Goal: Answer question/provide support: Share knowledge or assist other users

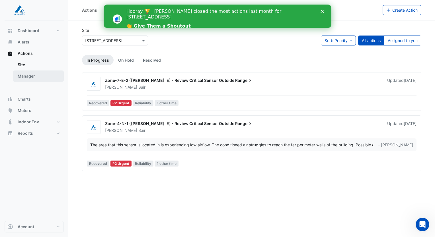
click at [21, 78] on link "Manager" at bounding box center [38, 76] width 51 height 11
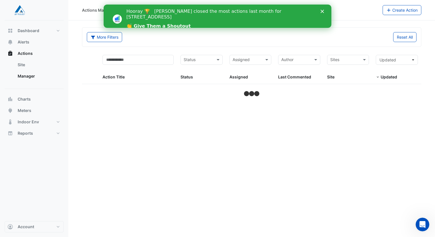
click at [321, 12] on polygon "Close" at bounding box center [321, 11] width 3 height 3
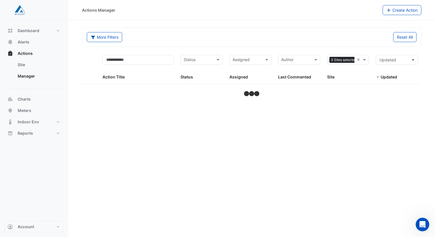
select select "***"
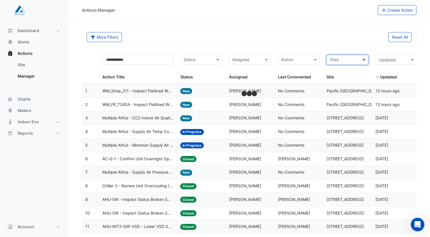
click at [364, 57] on span at bounding box center [364, 60] width 7 height 7
click at [338, 77] on div "[STREET_ADDRESS]" at bounding box center [358, 80] width 63 height 8
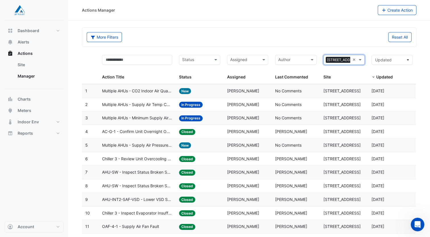
click at [160, 92] on span "Multiple AHUs - CO2 Indoor Air Quality Compliance (KPI)" at bounding box center [137, 91] width 70 height 7
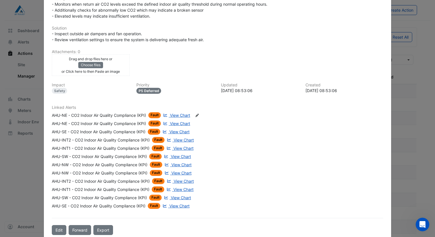
scroll to position [195, 0]
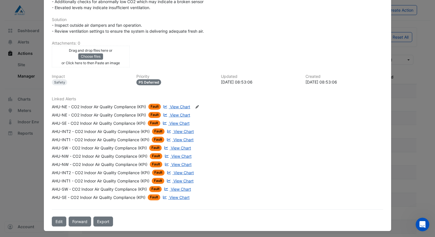
click at [180, 113] on span "View Chart" at bounding box center [180, 115] width 20 height 5
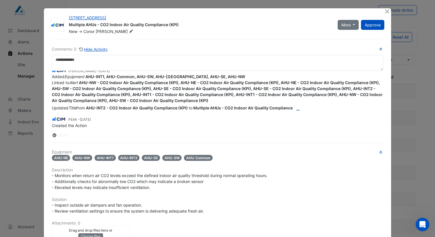
scroll to position [0, 0]
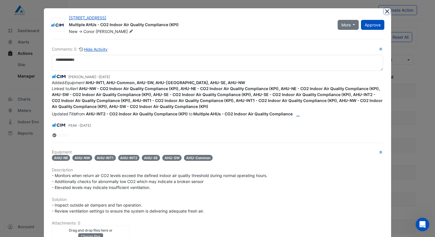
click at [384, 12] on button "Close" at bounding box center [387, 11] width 6 height 6
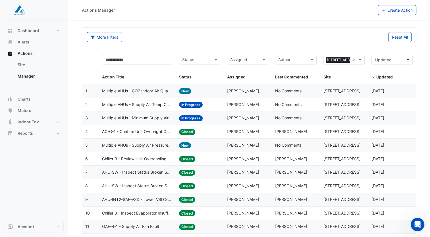
click at [140, 103] on span "Multiple AHUs - Supply Air Temp Compliance (KPI)" at bounding box center [137, 105] width 70 height 7
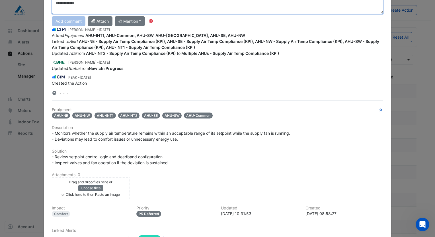
scroll to position [139, 0]
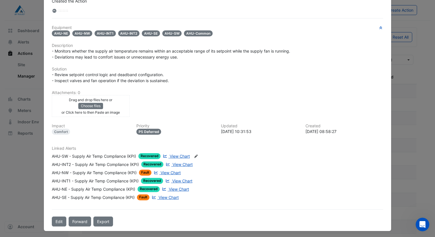
click at [172, 172] on span "View Chart" at bounding box center [170, 172] width 20 height 5
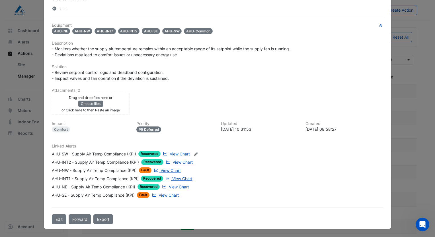
scroll to position [125, 0]
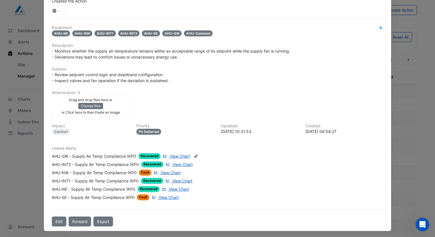
click at [182, 188] on span "View Chart" at bounding box center [179, 189] width 20 height 5
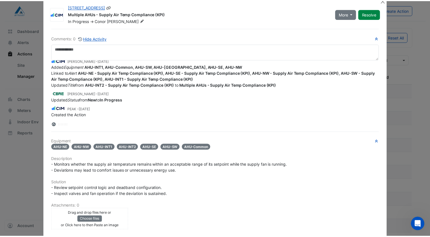
scroll to position [0, 0]
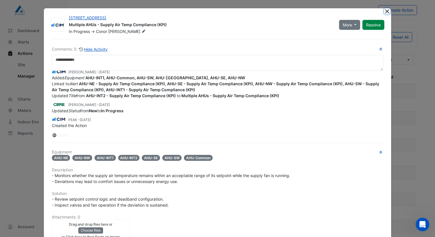
click at [384, 12] on button "Close" at bounding box center [387, 11] width 6 height 6
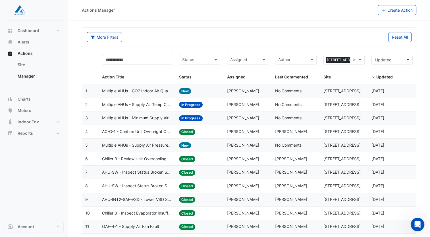
click at [250, 55] on div "Assigned" at bounding box center [243, 59] width 31 height 9
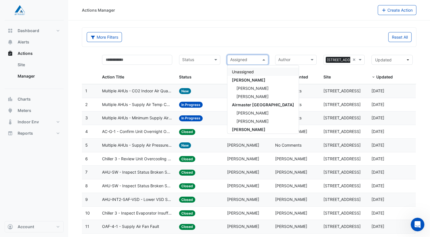
click at [230, 46] on div "More Filters Reset All" at bounding box center [249, 37] width 335 height 20
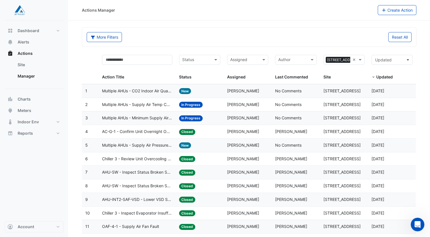
click at [200, 57] on input "text" at bounding box center [196, 60] width 28 height 7
click at [163, 46] on div "More Filters Reset All" at bounding box center [249, 37] width 334 height 19
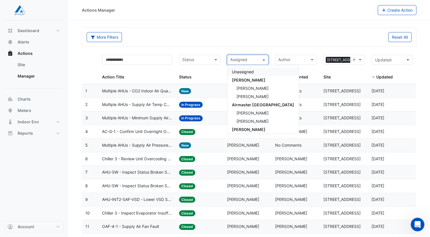
click at [244, 64] on div "Assigned" at bounding box center [247, 60] width 41 height 10
click at [252, 119] on span "Jasmine De Sair" at bounding box center [253, 121] width 32 height 5
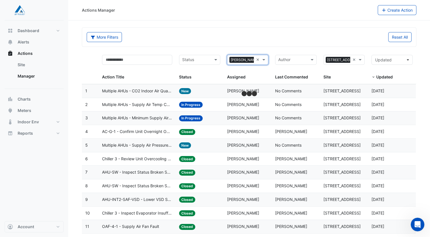
click at [222, 44] on div "More Filters Reset All" at bounding box center [249, 37] width 334 height 19
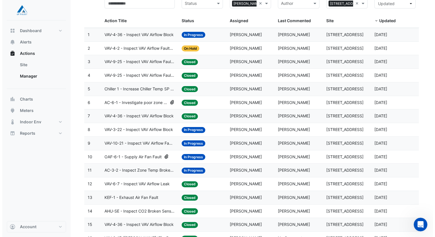
scroll to position [57, 0]
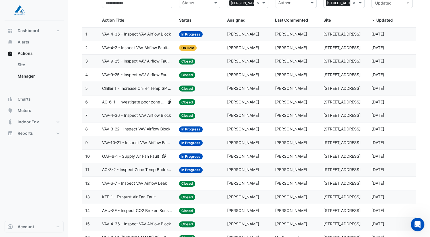
click at [142, 153] on span "OAF-6-1 - Supply Air Fan Fault" at bounding box center [130, 156] width 57 height 7
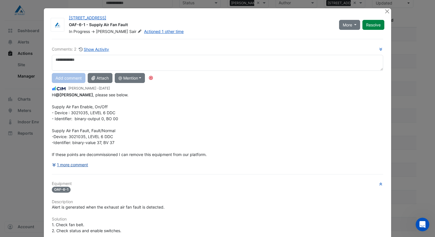
click at [72, 164] on button "1 more comment" at bounding box center [70, 165] width 37 height 10
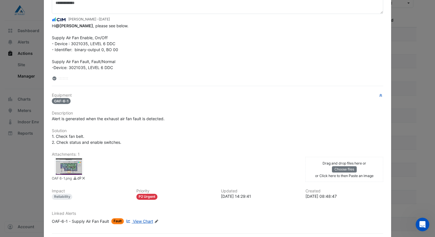
click at [61, 164] on div at bounding box center [69, 166] width 28 height 17
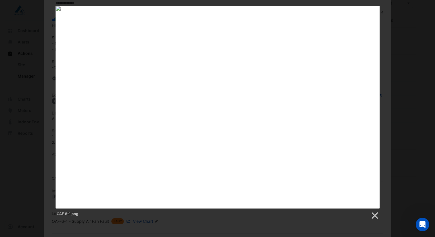
click at [27, 95] on div "OAF 6-1.png" at bounding box center [217, 113] width 435 height 214
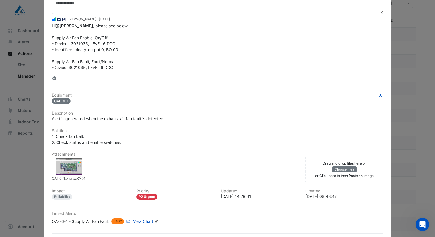
click at [67, 165] on div at bounding box center [69, 166] width 28 height 17
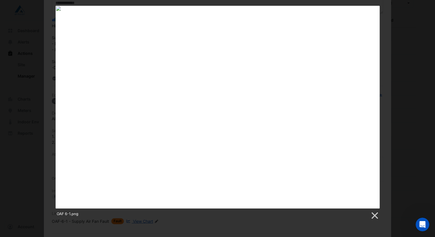
click at [21, 131] on div "OAF 6-1.png" at bounding box center [217, 113] width 435 height 214
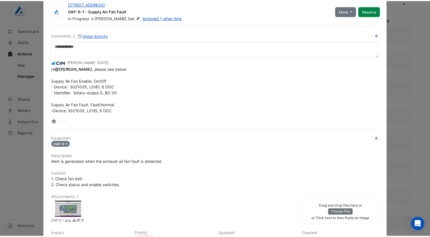
scroll to position [0, 0]
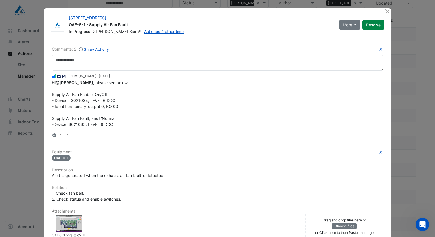
click at [212, 126] on div "Hi @Jasmine De Sair , please see below. Supply Air Fan Enable, On/Off - Device …" at bounding box center [217, 113] width 331 height 66
click at [386, 10] on button "Close" at bounding box center [387, 11] width 6 height 6
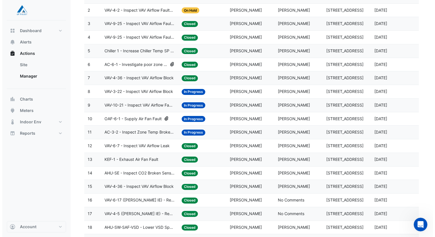
scroll to position [85, 0]
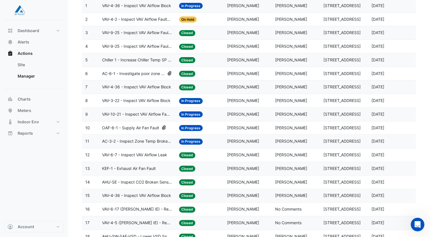
click at [143, 142] on span "AC-3-2 - Inspect Zone Temp Broken Sensor" at bounding box center [137, 141] width 70 height 7
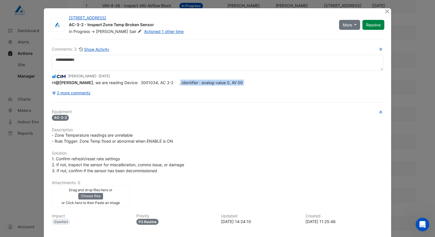
drag, startPoint x: 173, startPoint y: 94, endPoint x: 135, endPoint y: 92, distance: 37.6
click at [135, 92] on div "Comments: 3 Show Activity Conor Deane - 4 weeks and 3 days ago Hi @Jasmine De S…" at bounding box center [217, 72] width 331 height 52
drag, startPoint x: 135, startPoint y: 92, endPoint x: 148, endPoint y: 89, distance: 12.8
click at [148, 89] on div "2 more comments" at bounding box center [217, 93] width 331 height 10
drag, startPoint x: 139, startPoint y: 78, endPoint x: 145, endPoint y: 79, distance: 5.2
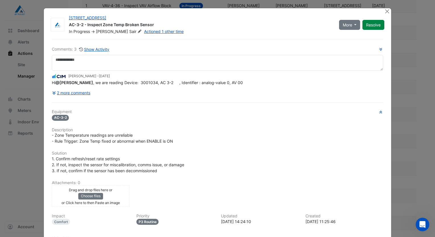
click at [143, 79] on app-ticket-comment "Conor Deane - 4 weeks and 3 days ago Hi @Jasmine De Sair , we are reading Devic…" at bounding box center [217, 79] width 331 height 13
click at [146, 82] on span "Hi @Jasmine De Sair , we are reading Device: 3001034, AC 3-2 , Identifier : ana…" at bounding box center [147, 82] width 191 height 5
click at [80, 93] on button "2 more comments" at bounding box center [71, 93] width 39 height 10
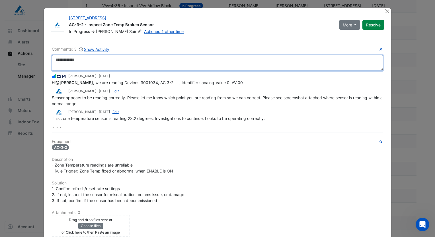
click at [129, 59] on textarea at bounding box center [217, 63] width 331 height 16
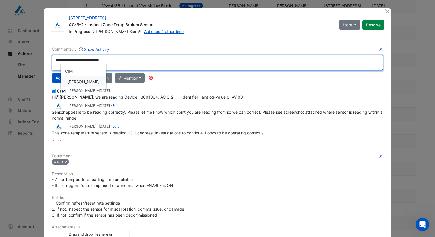
click at [83, 81] on div "**********" at bounding box center [217, 94] width 331 height 96
drag, startPoint x: 123, startPoint y: 60, endPoint x: 72, endPoint y: 60, distance: 51.2
click at [72, 60] on textarea "**********" at bounding box center [217, 63] width 331 height 16
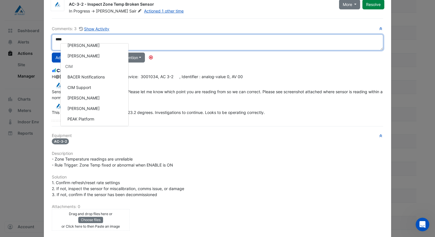
scroll to position [57, 0]
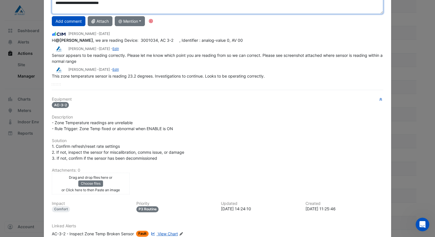
click at [79, 63] on div "**********" at bounding box center [217, 37] width 331 height 96
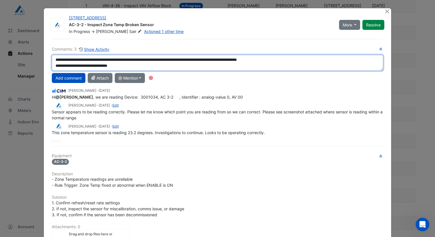
scroll to position [9, 0]
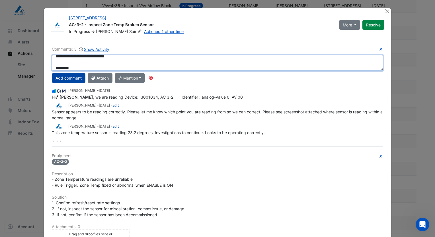
type textarea "**********"
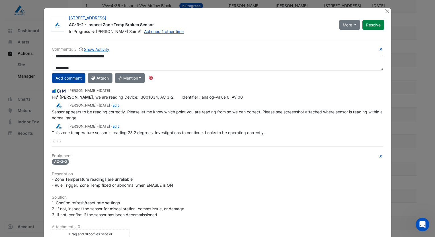
click at [70, 79] on button "Add comment" at bounding box center [69, 78] width 34 height 10
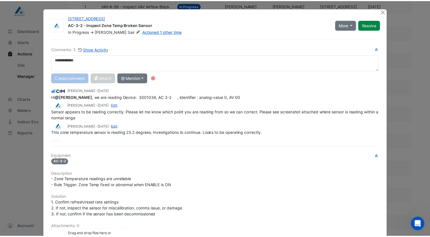
scroll to position [0, 0]
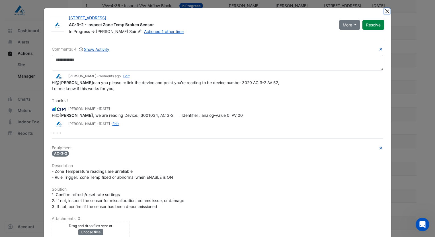
click at [386, 13] on button "Close" at bounding box center [387, 11] width 6 height 6
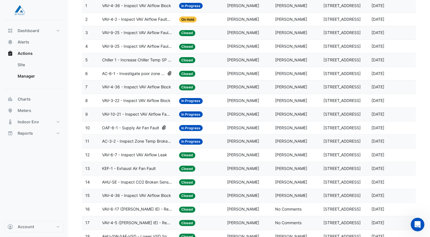
click at [136, 144] on datatable-body-cell "Action Title: AC-3-2 - Inspect Zone Temp Broken Sensor" at bounding box center [137, 141] width 77 height 13
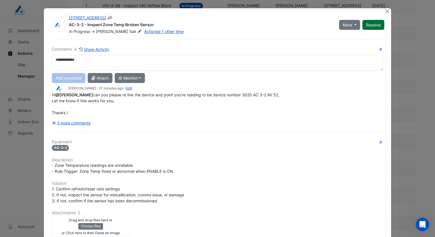
click at [370, 22] on button "Resolve" at bounding box center [373, 25] width 22 height 10
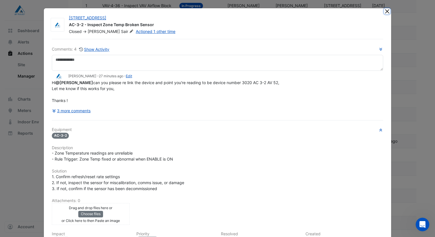
click at [385, 10] on button "Close" at bounding box center [387, 11] width 6 height 6
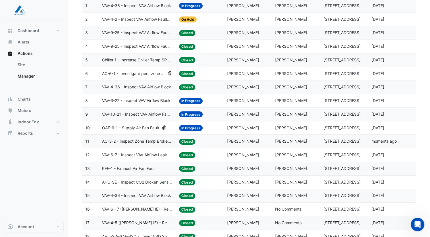
click at [137, 113] on span "VAV-10-21 - Inspect VAV Airflow Faulty Sensor" at bounding box center [137, 114] width 70 height 7
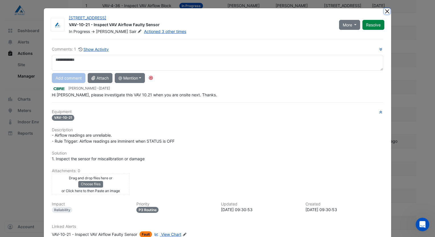
click at [384, 13] on button "Close" at bounding box center [387, 11] width 6 height 6
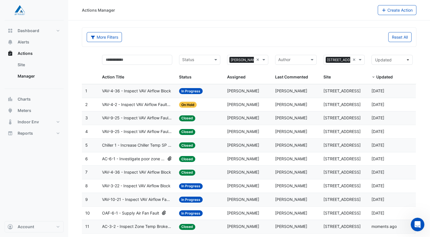
click at [212, 59] on div "Status" at bounding box center [199, 60] width 41 height 10
click at [203, 75] on div "New" at bounding box center [200, 72] width 41 height 8
click at [205, 62] on input "text" at bounding box center [200, 60] width 12 height 7
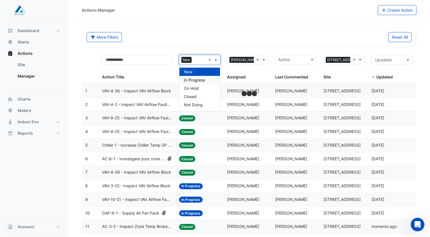
click at [206, 80] on div "In Progress" at bounding box center [200, 80] width 41 height 8
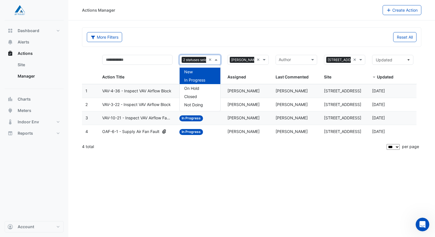
click at [199, 33] on div "More Filters" at bounding box center [167, 37] width 168 height 10
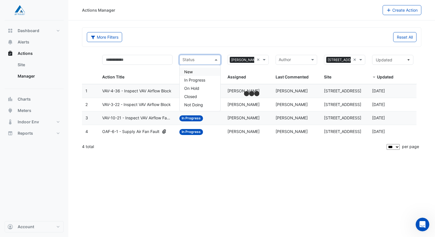
click at [217, 61] on span at bounding box center [216, 60] width 7 height 7
click at [199, 80] on span "In Progress" at bounding box center [194, 80] width 21 height 5
click at [210, 34] on div "More Filters" at bounding box center [167, 37] width 168 height 10
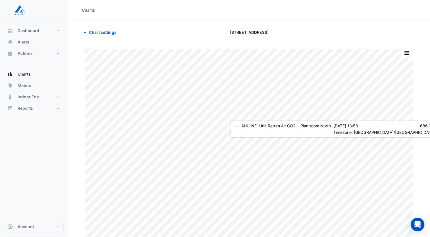
scroll to position [7, 0]
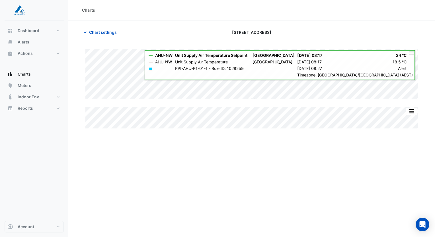
click at [413, 47] on div "Split All Split None Print Save as JPEG Save as PNG Pivot Data Table Export CSV…" at bounding box center [251, 86] width 339 height 88
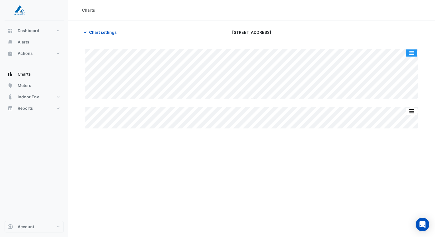
click at [413, 51] on button "button" at bounding box center [411, 52] width 11 height 7
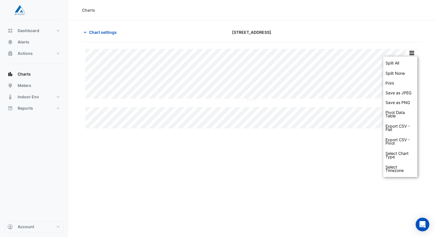
click at [381, 34] on div at bounding box center [366, 32] width 115 height 10
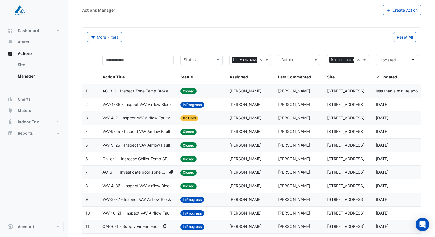
select select "***"
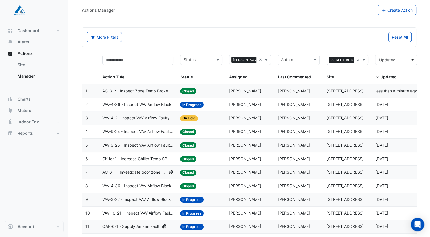
click at [153, 119] on span "VAV-4-2 - Inspect VAV Airflow Faulty Sensor" at bounding box center [137, 118] width 71 height 7
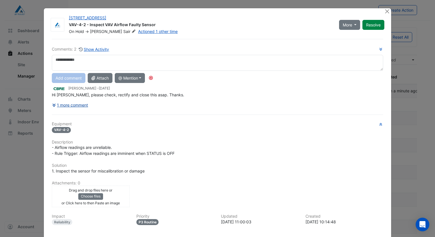
click at [71, 104] on button "1 more comment" at bounding box center [70, 105] width 37 height 10
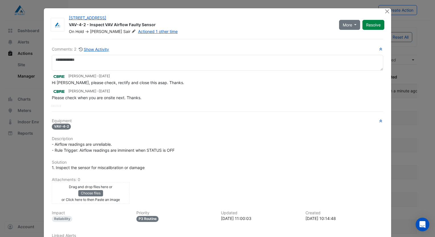
click at [384, 8] on div "737 Bourke Street VAV-4-2 - Inspect VAV Airflow Faulty Sensor On Hold -> Jasmin…" at bounding box center [218, 143] width 348 height 270
click at [384, 9] on button "Close" at bounding box center [387, 11] width 6 height 6
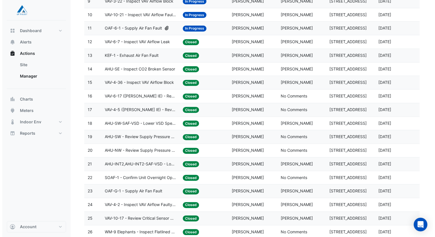
scroll to position [57, 0]
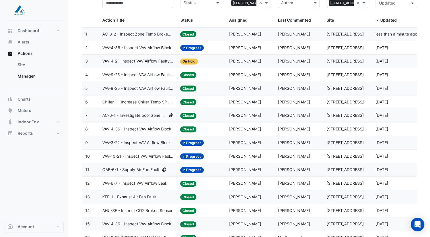
click at [205, 141] on div "Status: In Progress" at bounding box center [201, 143] width 42 height 7
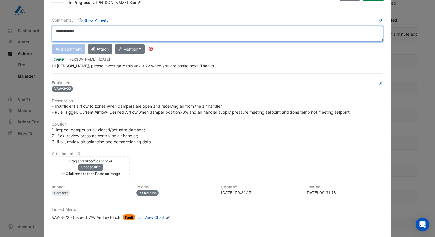
scroll to position [49, 0]
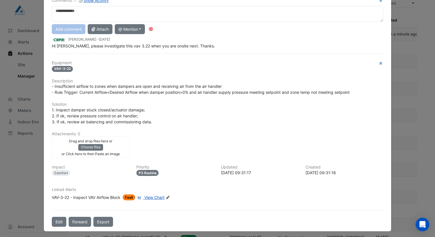
click at [148, 195] on span "View Chart" at bounding box center [154, 197] width 20 height 5
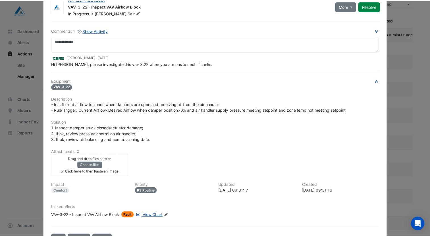
scroll to position [0, 0]
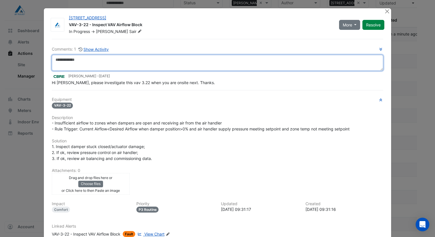
click at [100, 61] on textarea at bounding box center [217, 63] width 331 height 16
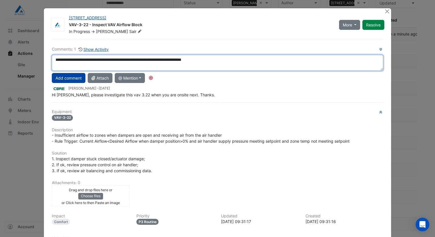
type textarea "**********"
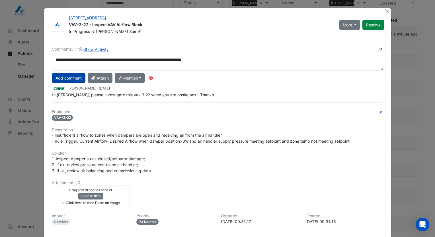
click at [72, 77] on button "Add comment" at bounding box center [69, 78] width 34 height 10
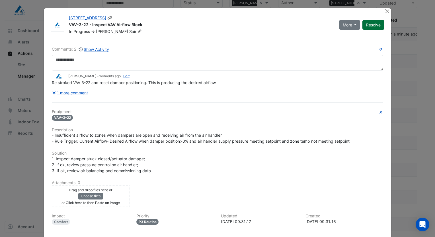
click at [368, 25] on button "Resolve" at bounding box center [373, 25] width 22 height 10
click at [385, 11] on button "Close" at bounding box center [387, 11] width 6 height 6
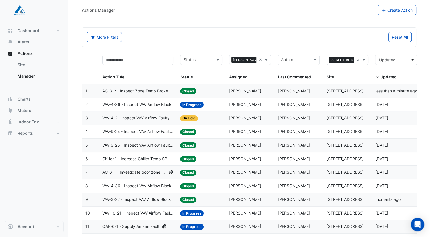
click at [156, 119] on span "VAV-4-2 - Inspect VAV Airflow Faulty Sensor" at bounding box center [137, 118] width 71 height 7
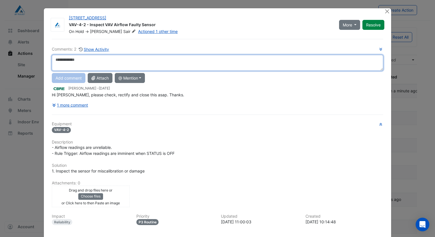
click at [150, 61] on textarea at bounding box center [217, 63] width 331 height 16
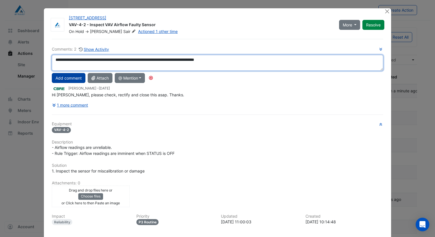
type textarea "**********"
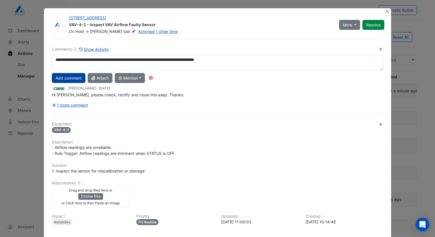
click at [59, 76] on button "Add comment" at bounding box center [69, 78] width 34 height 10
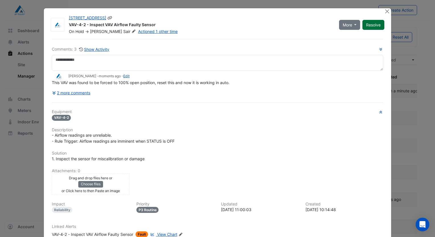
click at [372, 25] on button "Resolve" at bounding box center [373, 25] width 22 height 10
click at [384, 11] on button "Close" at bounding box center [387, 11] width 6 height 6
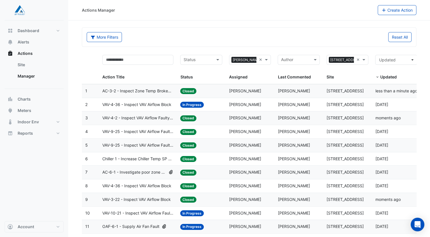
click at [153, 104] on span "VAV-4-36 - Inspect VAV Airflow Block" at bounding box center [136, 105] width 69 height 7
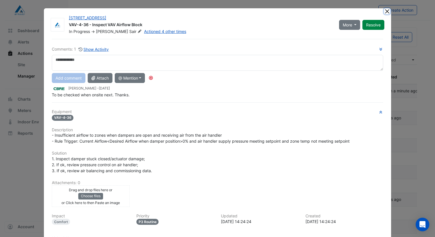
click at [385, 12] on button "Close" at bounding box center [387, 11] width 6 height 6
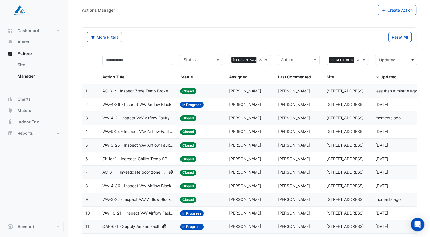
click at [170, 210] on span "VAV-10-21 - Inspect VAV Airflow Faulty Sensor" at bounding box center [137, 213] width 71 height 7
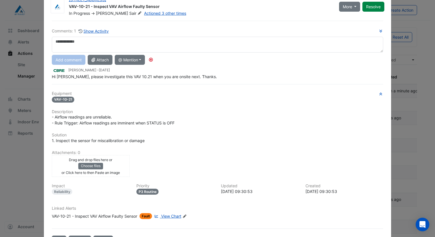
scroll to position [37, 0]
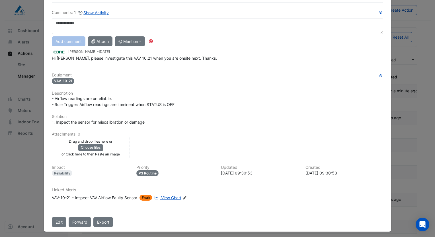
click at [171, 195] on span "View Chart" at bounding box center [171, 197] width 20 height 5
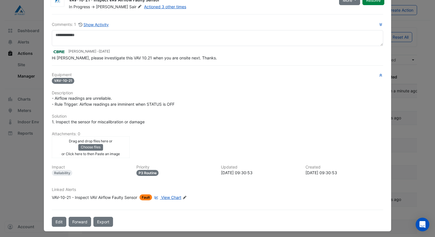
scroll to position [0, 0]
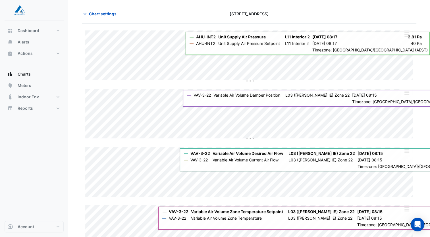
scroll to position [57, 0]
